Goal: Task Accomplishment & Management: Use online tool/utility

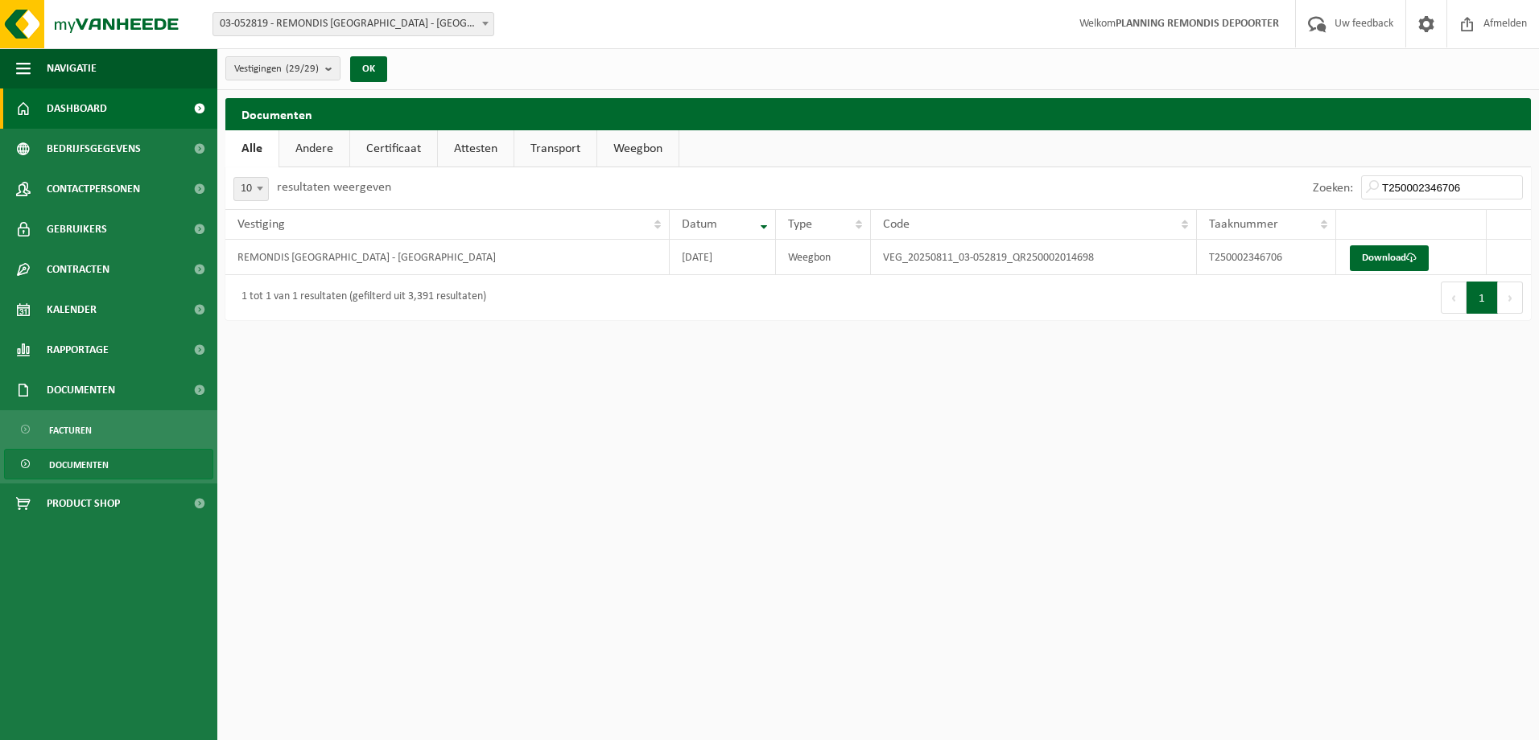
drag, startPoint x: 84, startPoint y: 107, endPoint x: 173, endPoint y: 113, distance: 89.6
click at [84, 107] on span "Dashboard" at bounding box center [77, 109] width 60 height 40
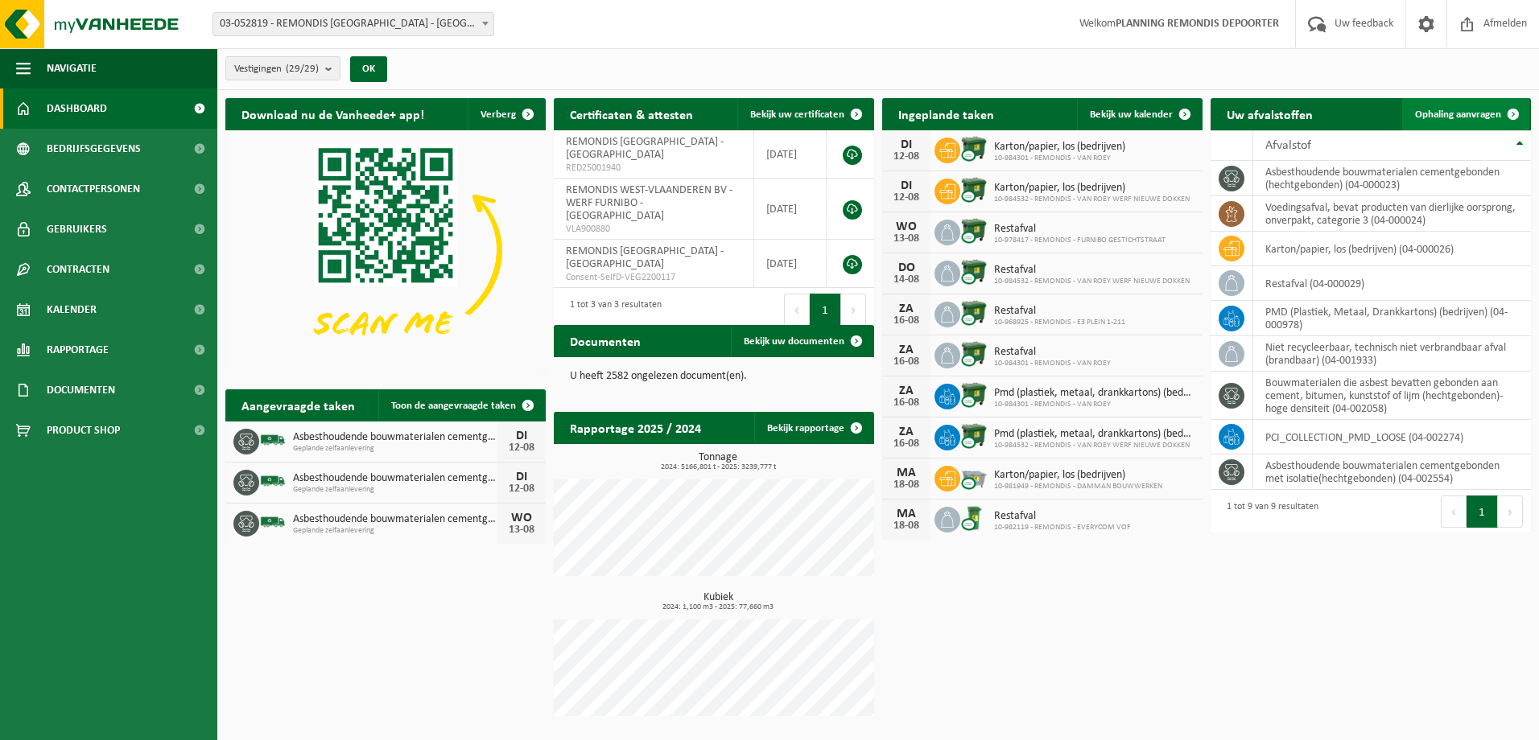
drag, startPoint x: 1459, startPoint y: 105, endPoint x: 1428, endPoint y: 111, distance: 32.0
click at [1459, 105] on link "Ophaling aanvragen" at bounding box center [1465, 114] width 127 height 32
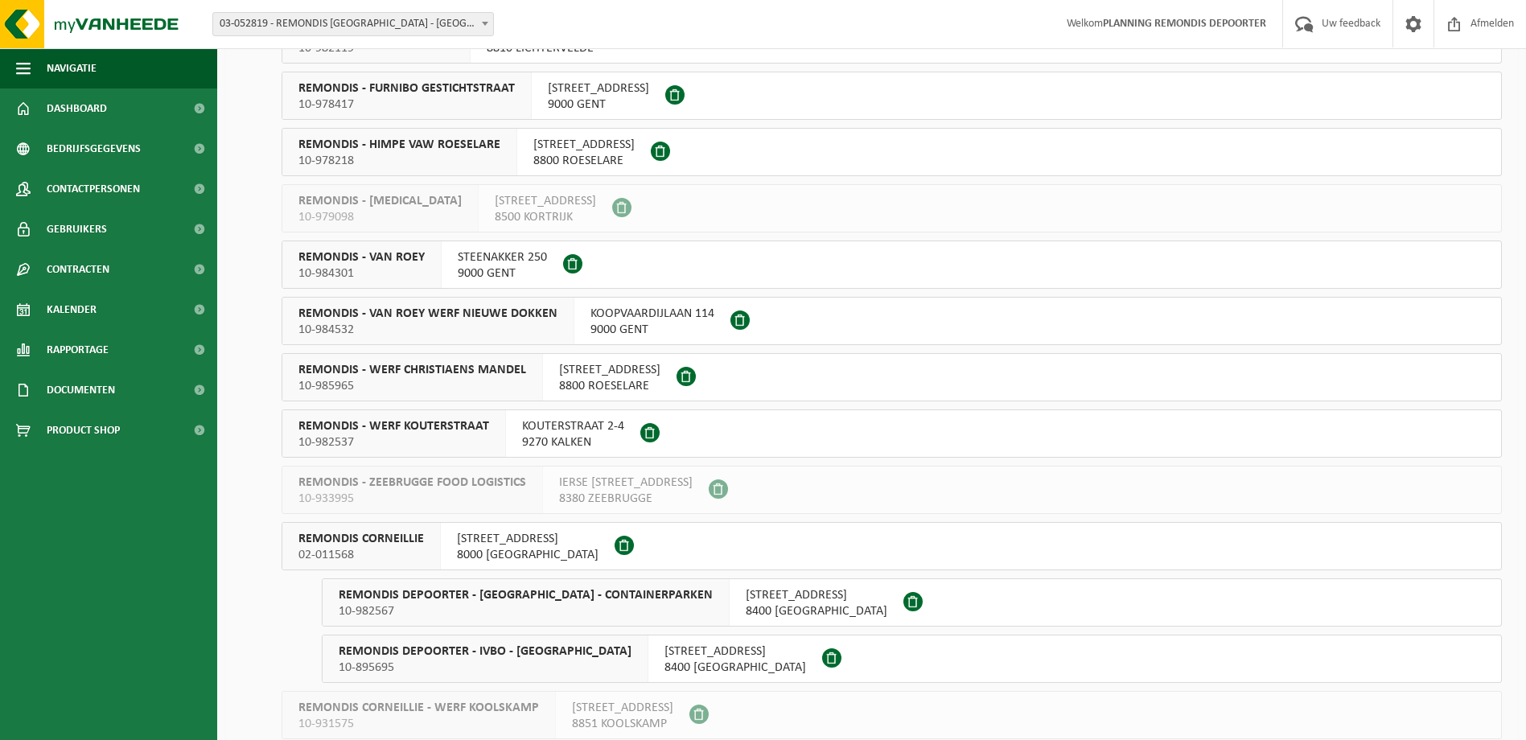
scroll to position [483, 0]
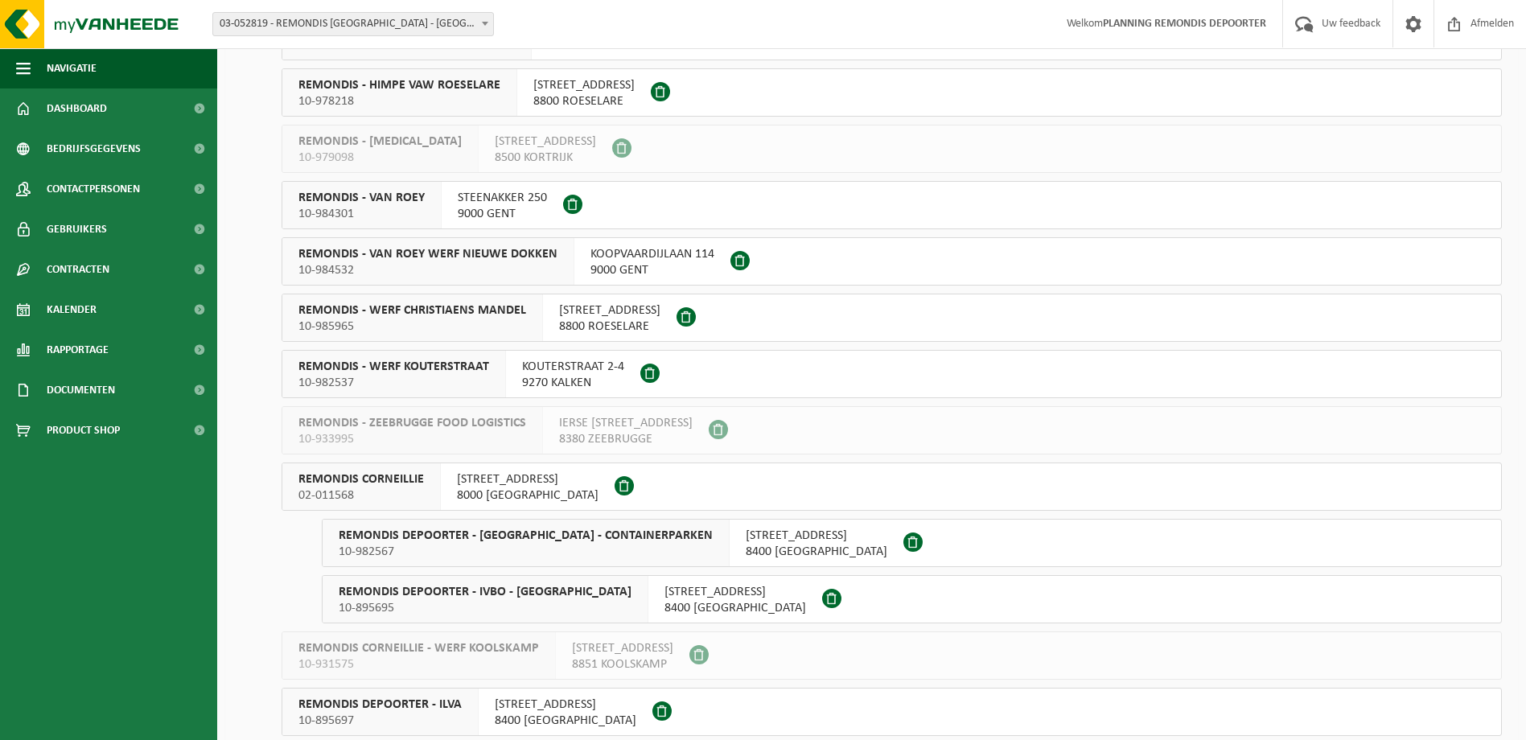
click at [366, 501] on span "02-011568" at bounding box center [362, 496] width 126 height 16
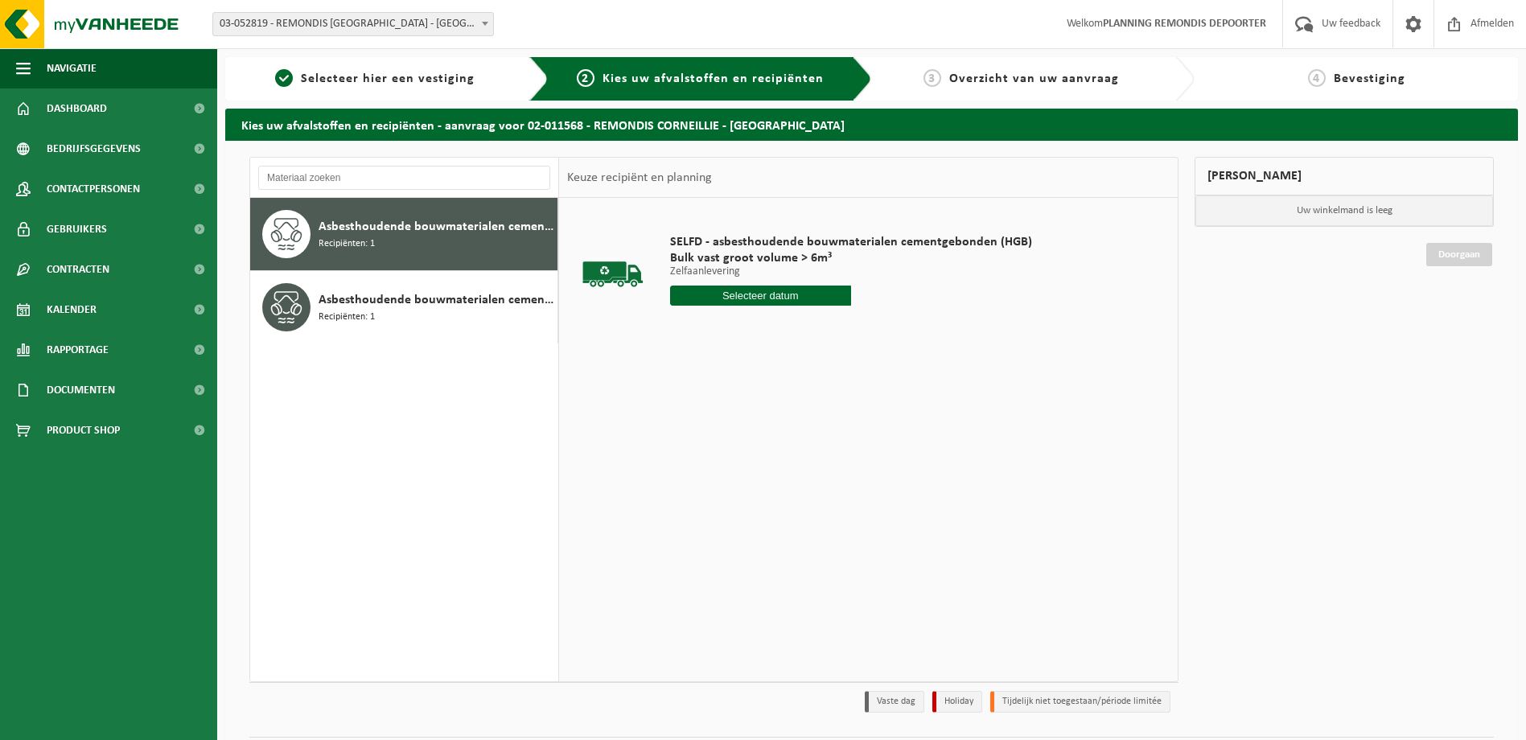
click at [743, 295] on input "text" at bounding box center [760, 296] width 181 height 20
click at [748, 433] on div "13" at bounding box center [741, 439] width 28 height 26
type input "Van 2025-08-13"
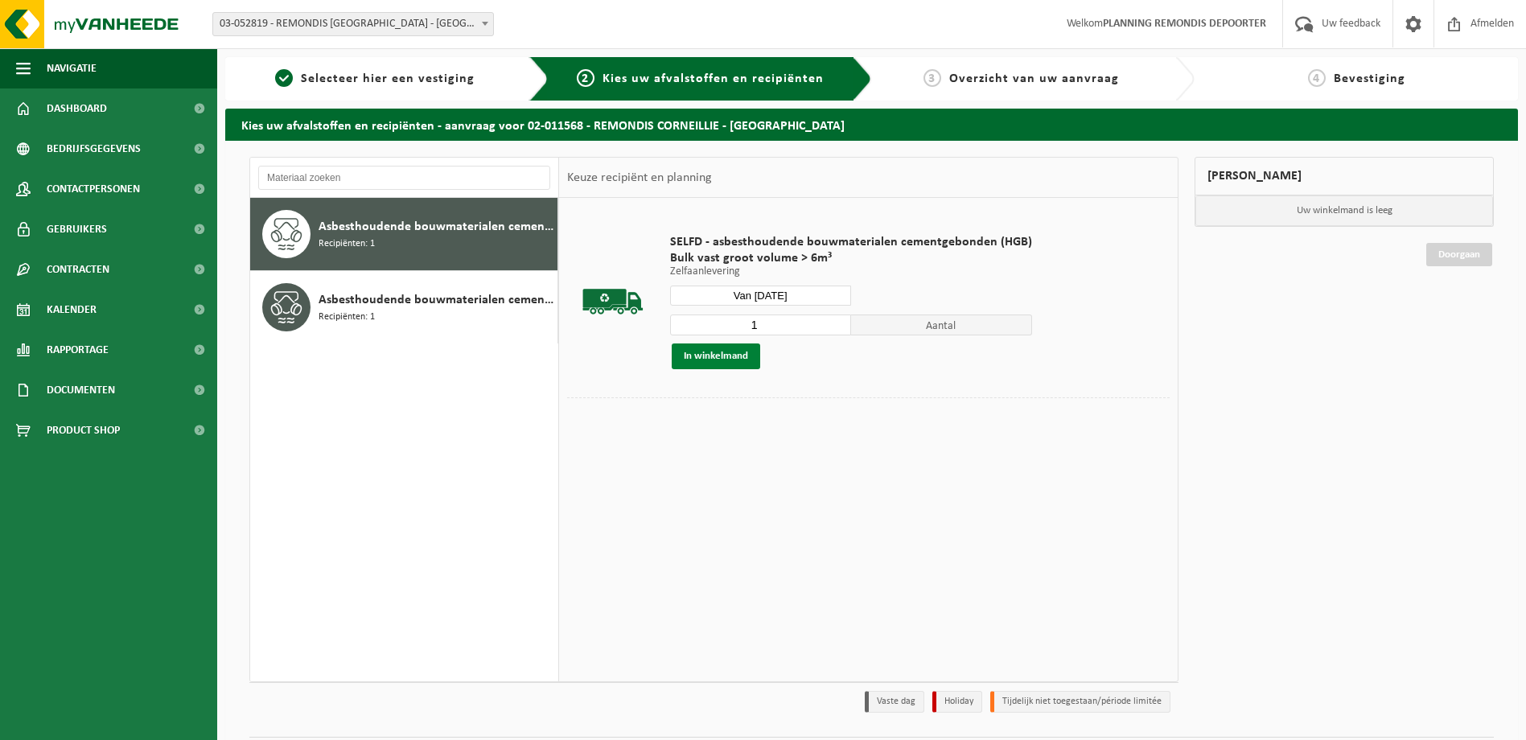
click at [726, 352] on button "In winkelmand" at bounding box center [716, 357] width 89 height 26
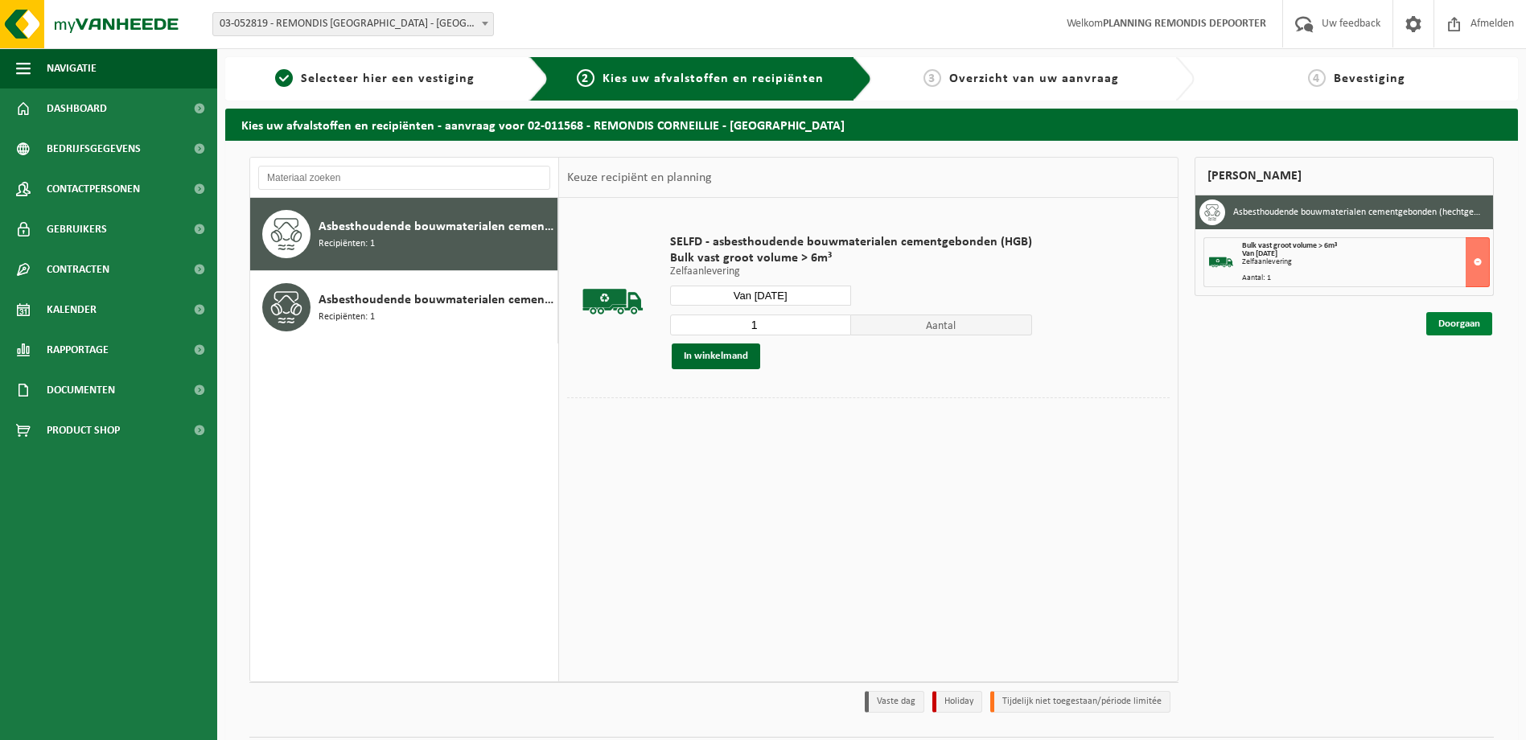
click at [1457, 323] on link "Doorgaan" at bounding box center [1460, 323] width 66 height 23
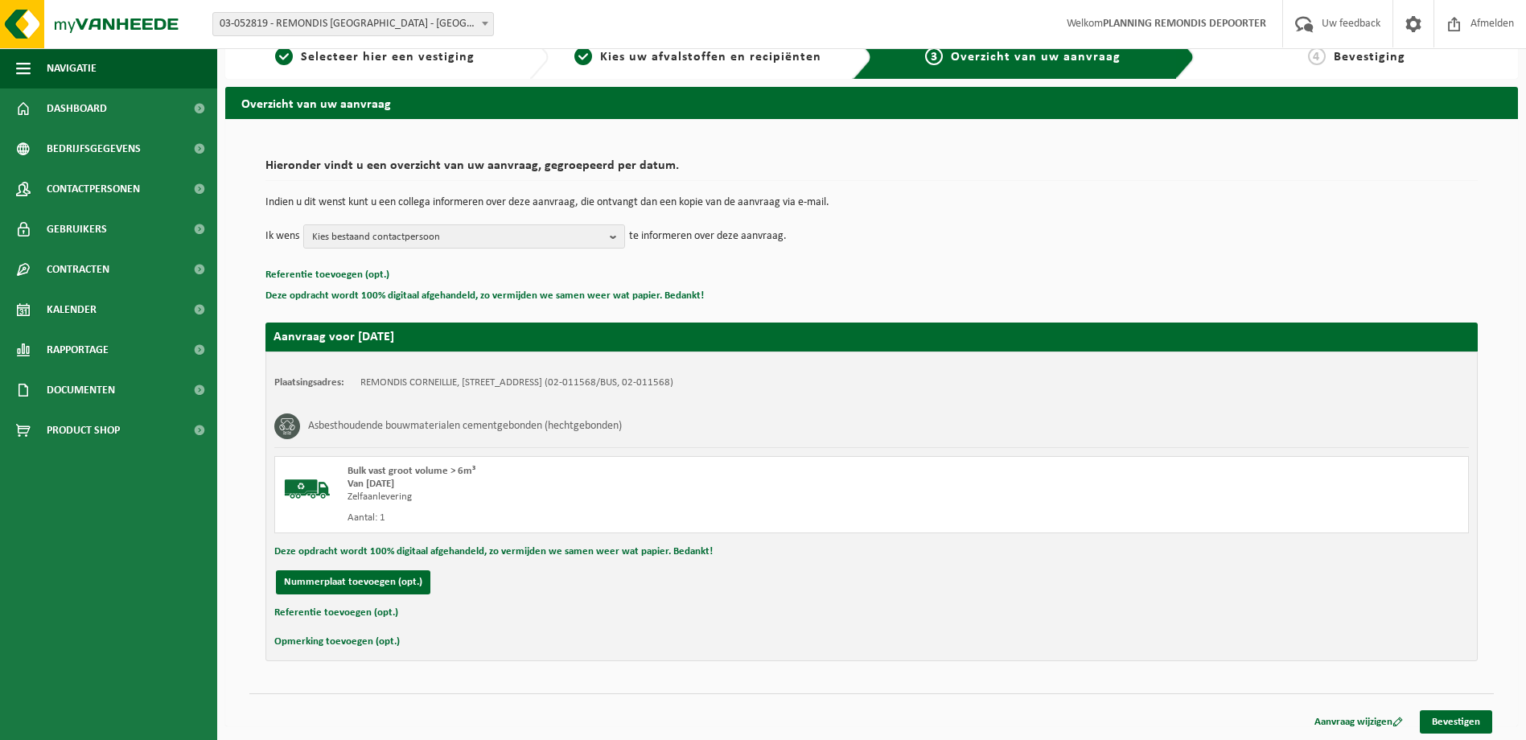
scroll to position [24, 0]
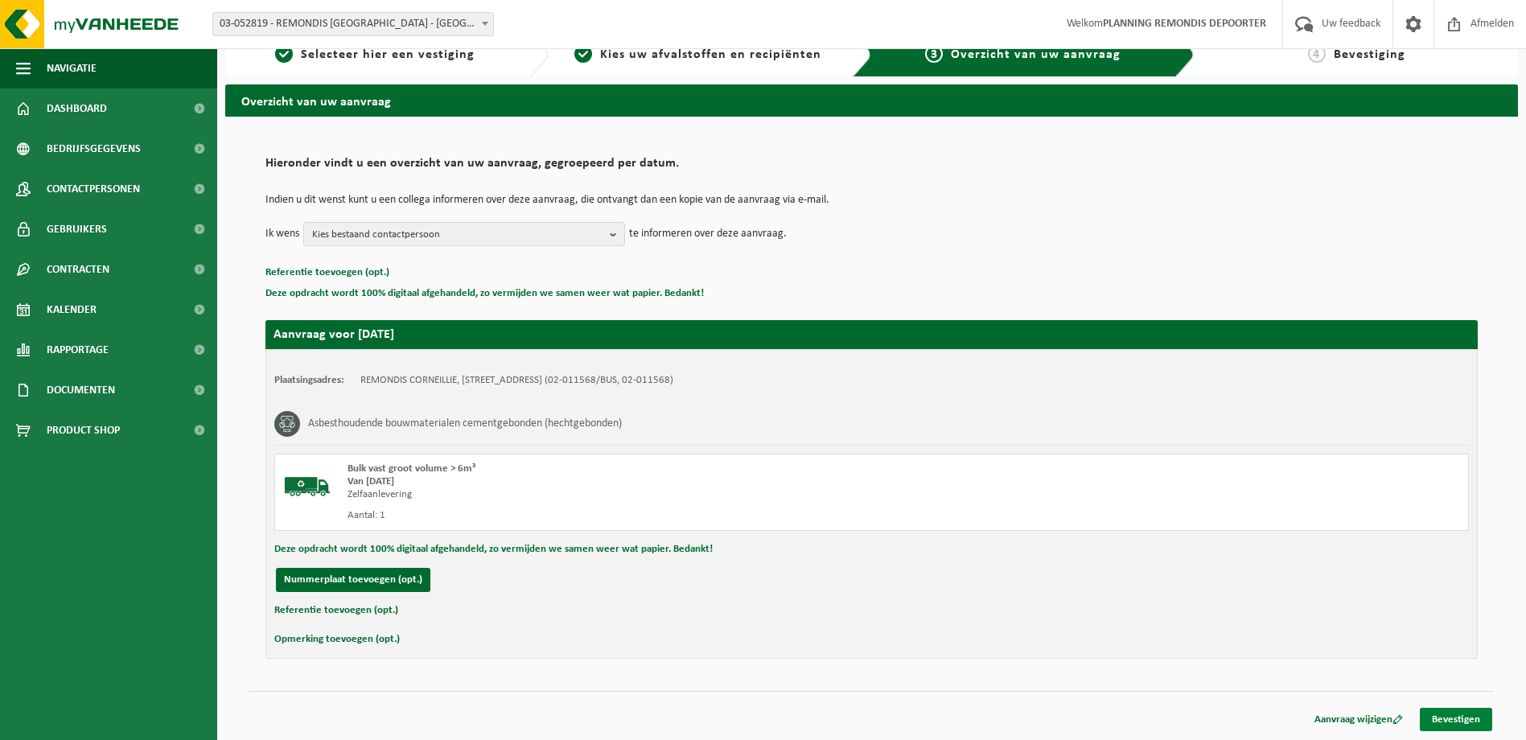
click at [1437, 715] on link "Bevestigen" at bounding box center [1456, 719] width 72 height 23
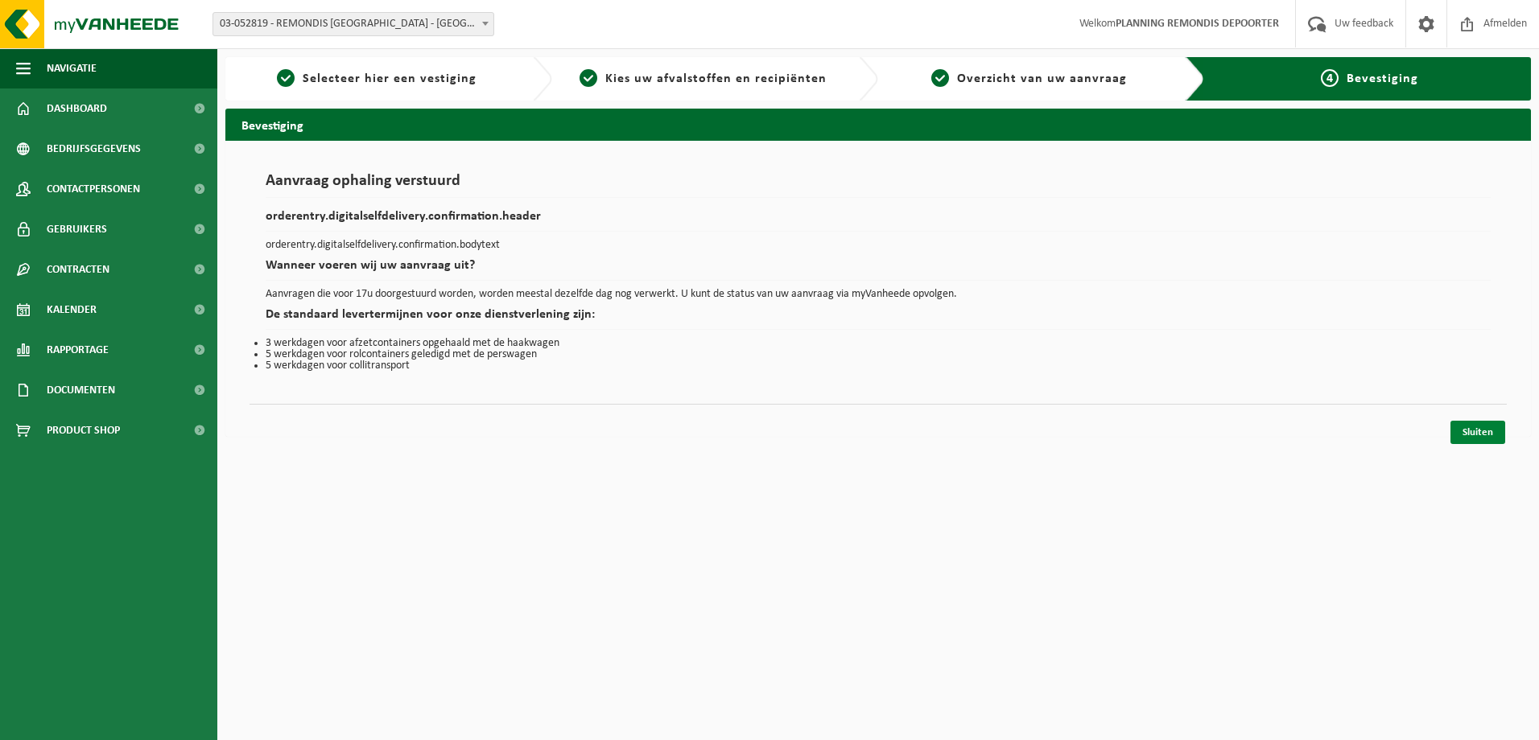
click at [1456, 434] on link "Sluiten" at bounding box center [1477, 432] width 55 height 23
